Goal: Obtain resource: Obtain resource

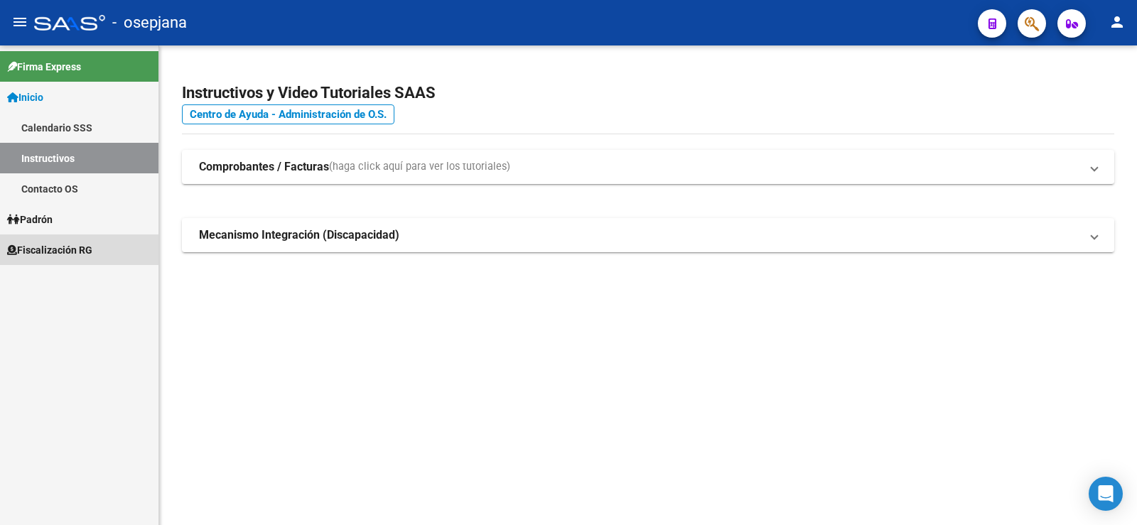
click at [53, 249] on span "Fiscalización RG" at bounding box center [49, 250] width 85 height 16
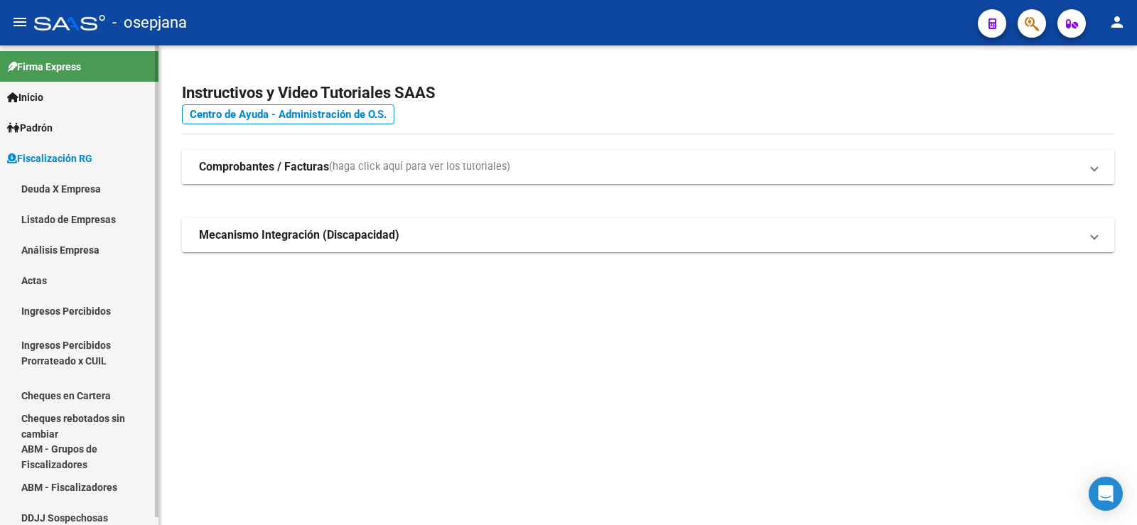
click at [60, 254] on link "Análisis Empresa" at bounding box center [79, 250] width 158 height 31
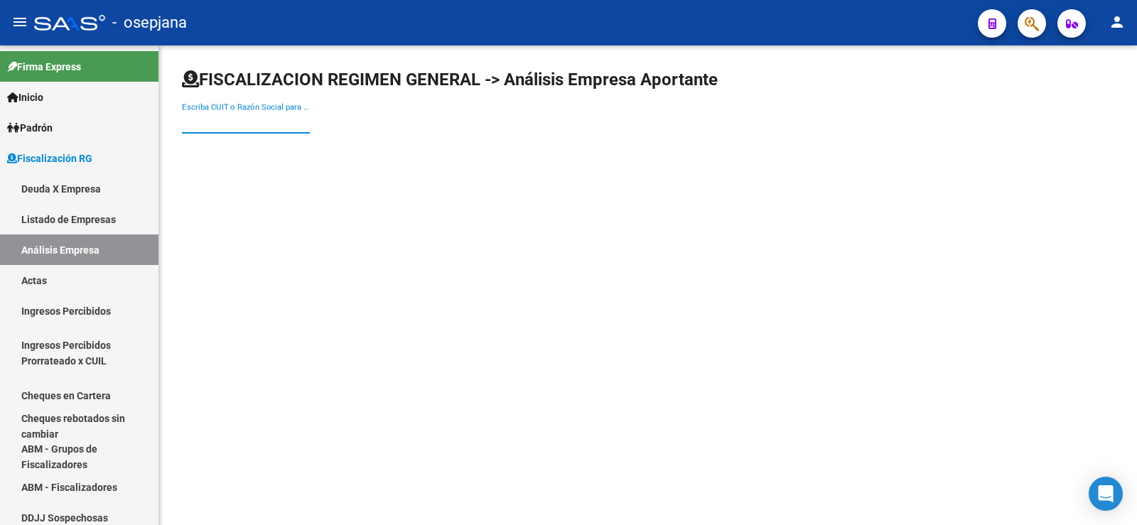
click at [230, 127] on input "Escriba CUIT o Razón Social para buscar" at bounding box center [246, 122] width 128 height 13
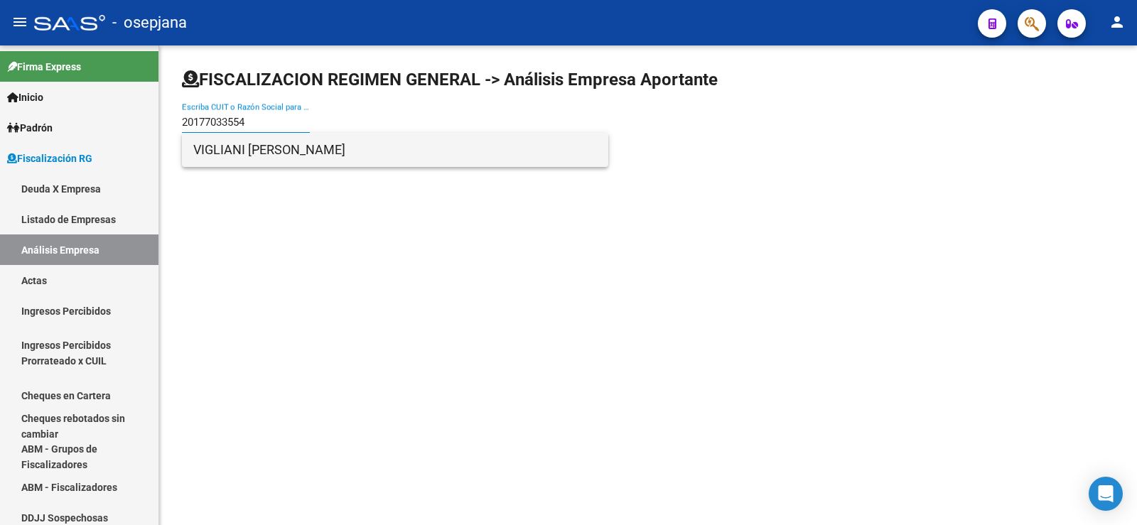
type input "20177033554"
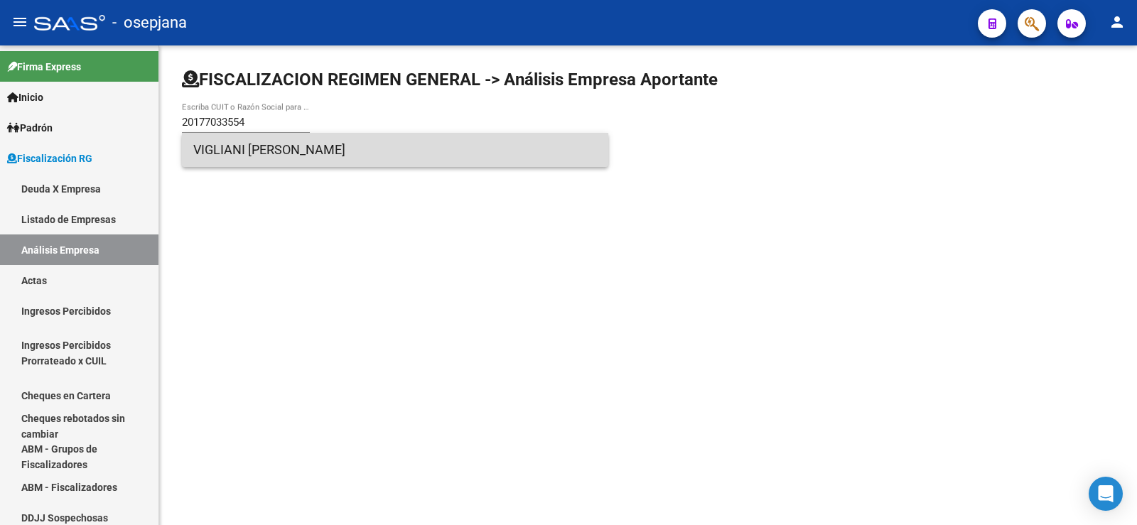
click at [240, 151] on span "VIGLIANI [PERSON_NAME]" at bounding box center [395, 150] width 404 height 34
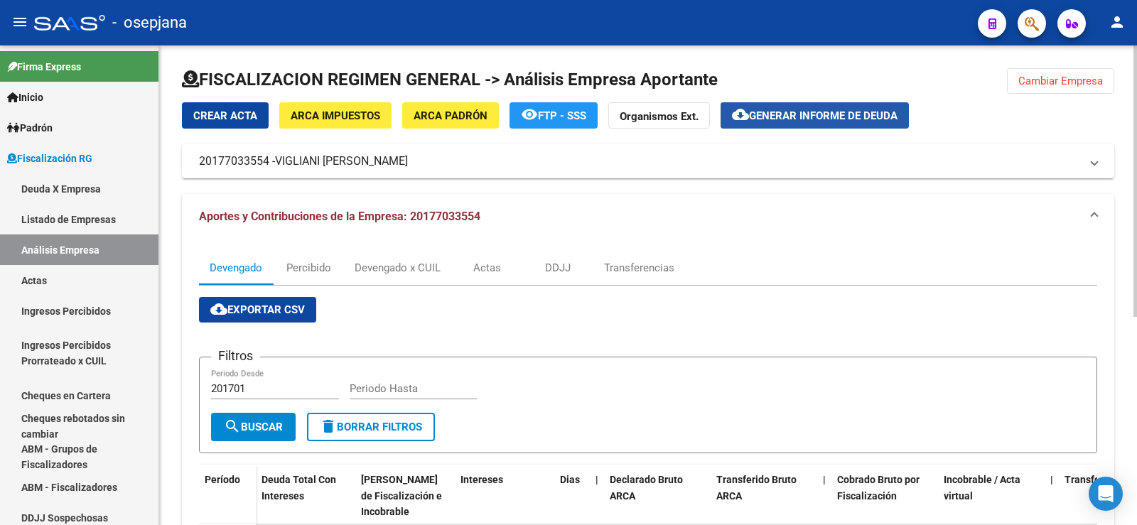
click at [804, 114] on span "Generar informe de deuda" at bounding box center [823, 115] width 149 height 13
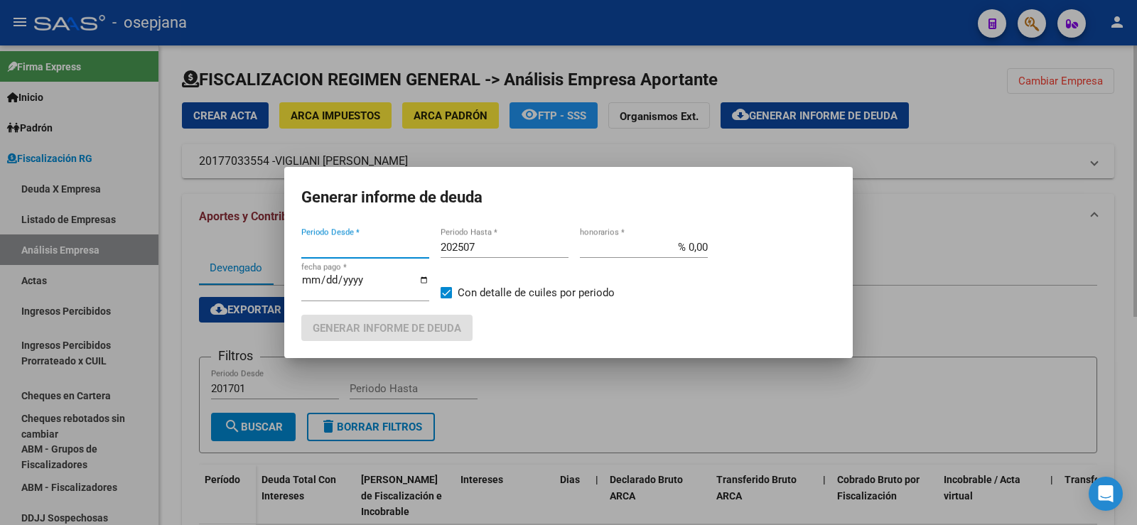
type input "202503"
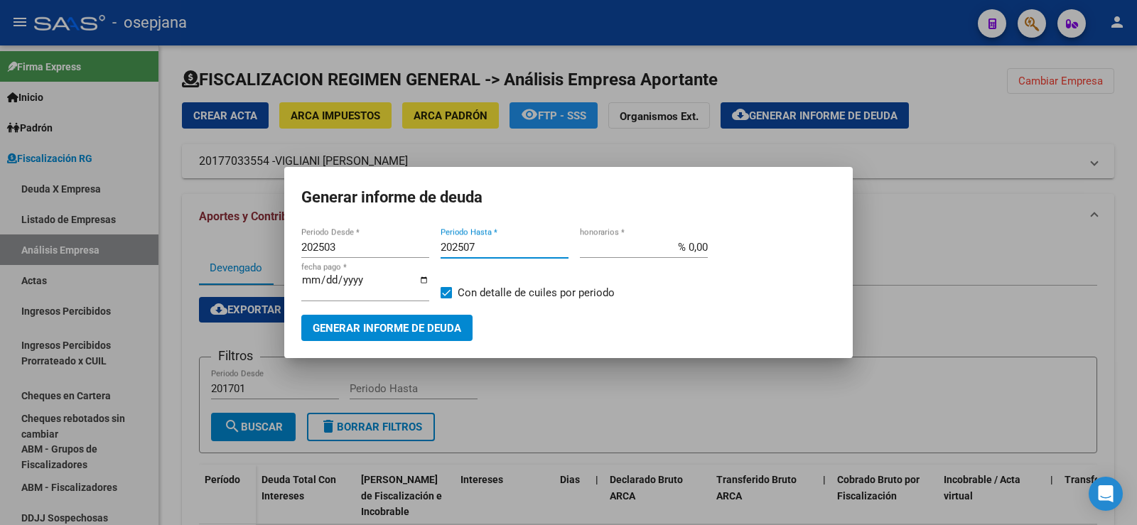
click at [475, 246] on input "202507" at bounding box center [505, 247] width 128 height 13
type input "202509"
click at [696, 249] on input "% 0,00" at bounding box center [644, 247] width 128 height 13
type input "% 10,00"
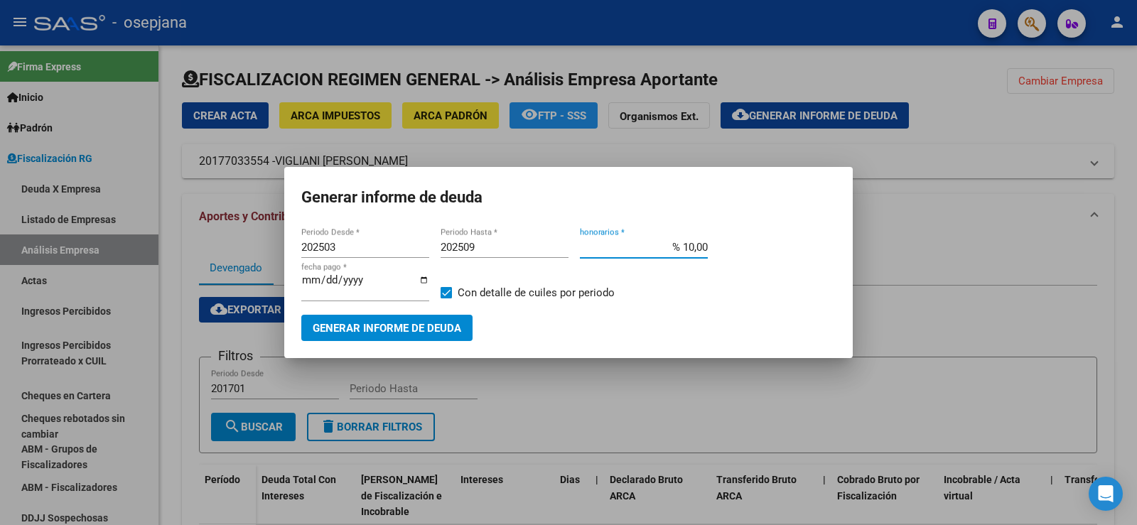
click at [326, 286] on input "[DATE]" at bounding box center [365, 285] width 128 height 23
type input "[DATE]"
click at [382, 325] on span "Generar informe de deuda" at bounding box center [387, 328] width 149 height 13
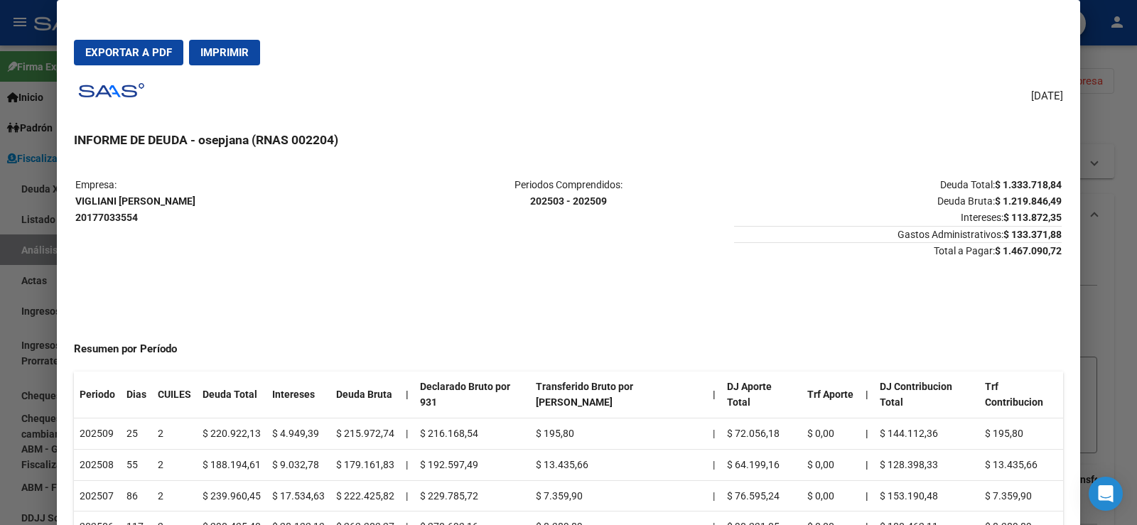
click at [121, 50] on span "Exportar a PDF" at bounding box center [128, 52] width 87 height 13
click at [129, 50] on span "Exportar a PDF" at bounding box center [128, 52] width 87 height 13
